Goal: Find specific page/section: Find specific page/section

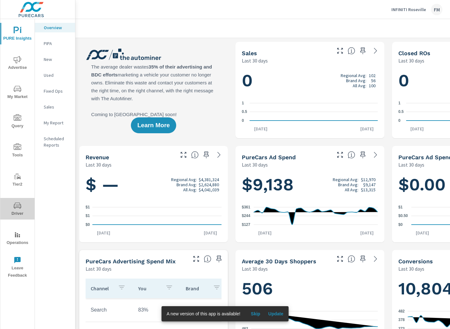
click at [23, 208] on span "Driver" at bounding box center [17, 209] width 30 height 16
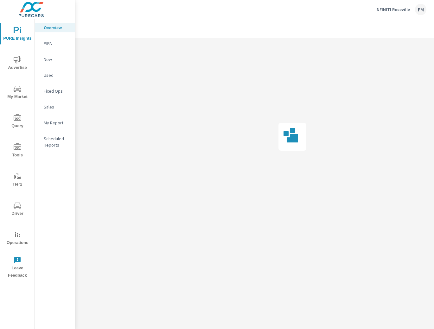
click at [19, 207] on icon "nav menu" at bounding box center [18, 205] width 8 height 8
